Goal: Ask a question

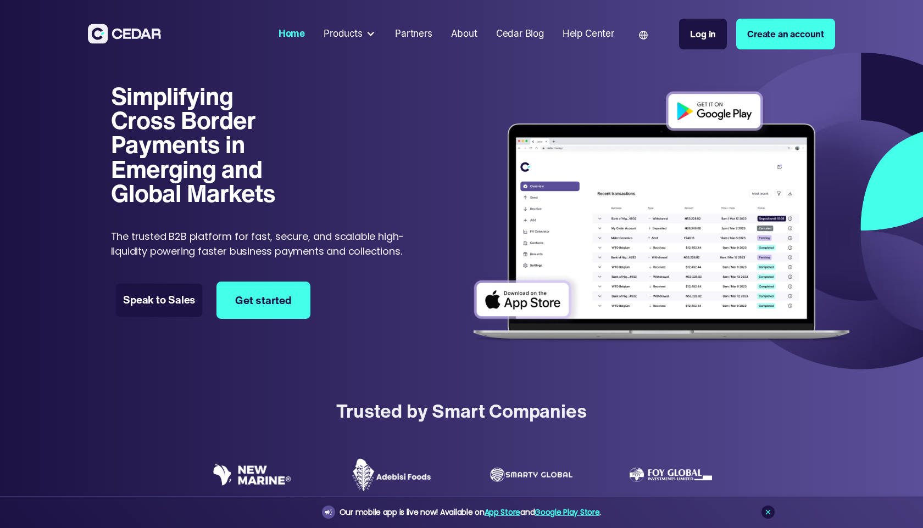
click at [159, 305] on link "Speak to Sales" at bounding box center [158, 300] width 87 height 34
click at [158, 306] on link "Speak to Sales" at bounding box center [158, 300] width 87 height 34
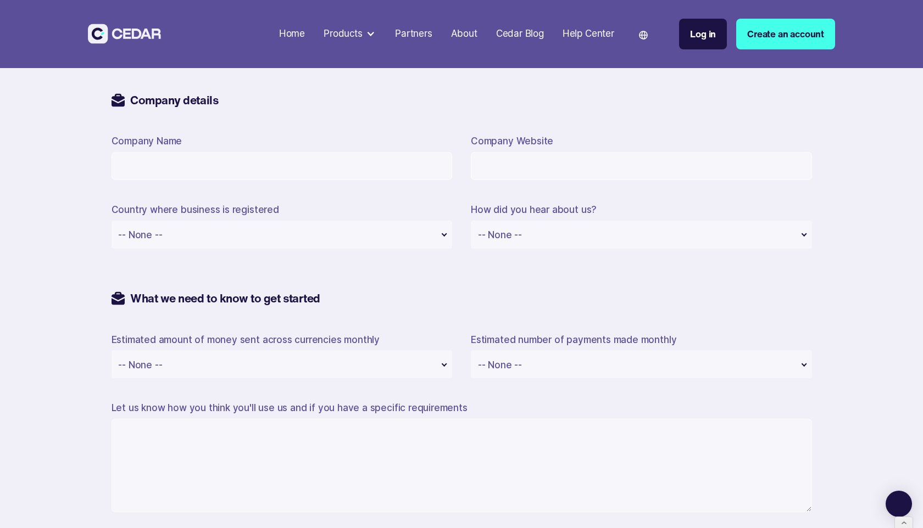
scroll to position [692, 0]
click at [438, 230] on div "-- None -- -- None -- Afghanistan Akrotiri Albania Algeria American Samoa Andor…" at bounding box center [282, 234] width 341 height 28
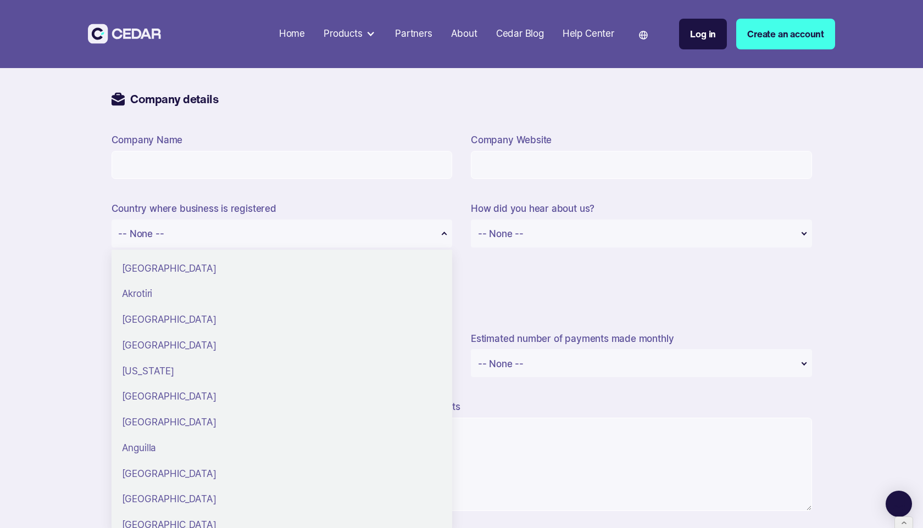
click at [534, 275] on form "Contact details First name Last name Email Phone number United States +1 United…" at bounding box center [462, 223] width 700 height 704
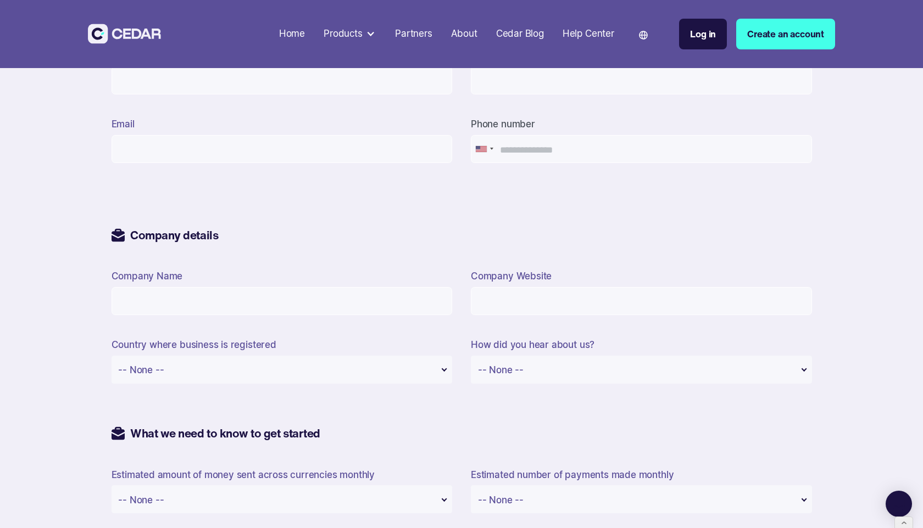
scroll to position [557, 0]
click at [723, 372] on div "-- None -- -- None -- Another website Online search In the news Business contac…" at bounding box center [641, 369] width 341 height 28
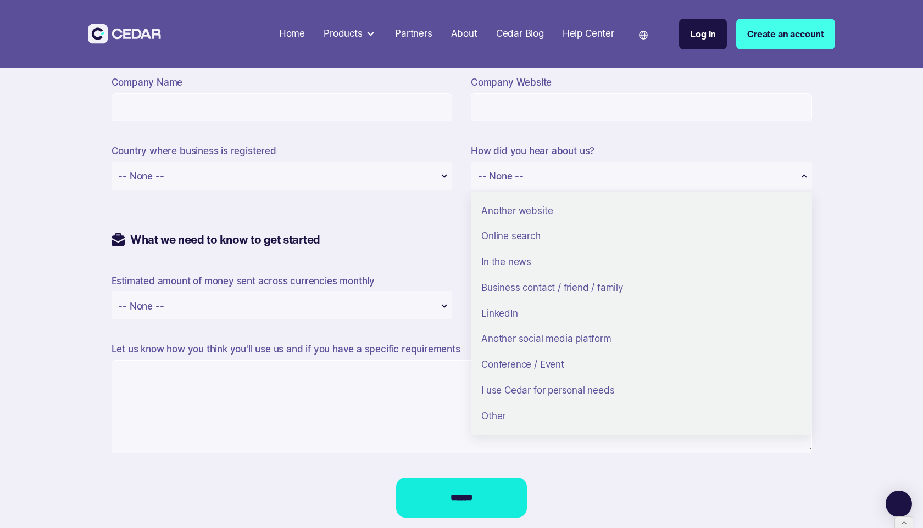
scroll to position [751, 0]
click at [838, 255] on div "Contact details First name Last name Email Phone number United States +1 United…" at bounding box center [461, 176] width 805 height 727
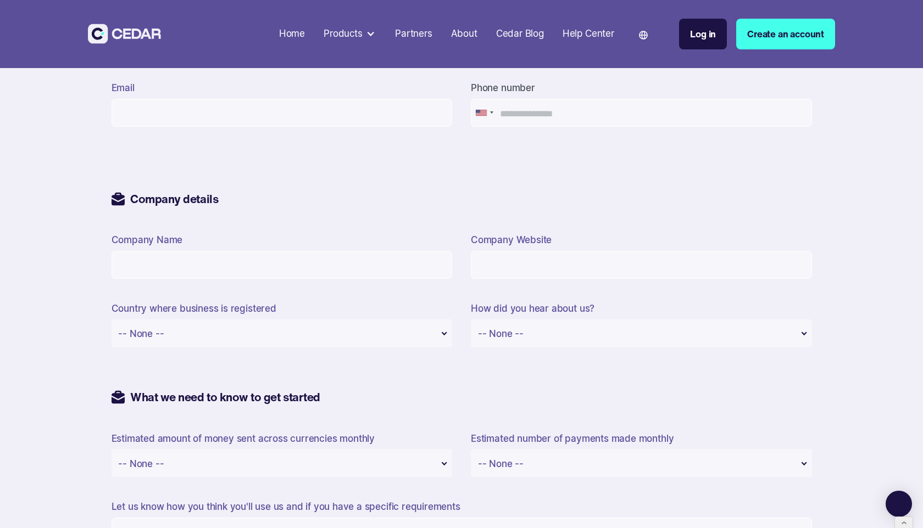
scroll to position [590, 0]
